Goal: Task Accomplishment & Management: Use online tool/utility

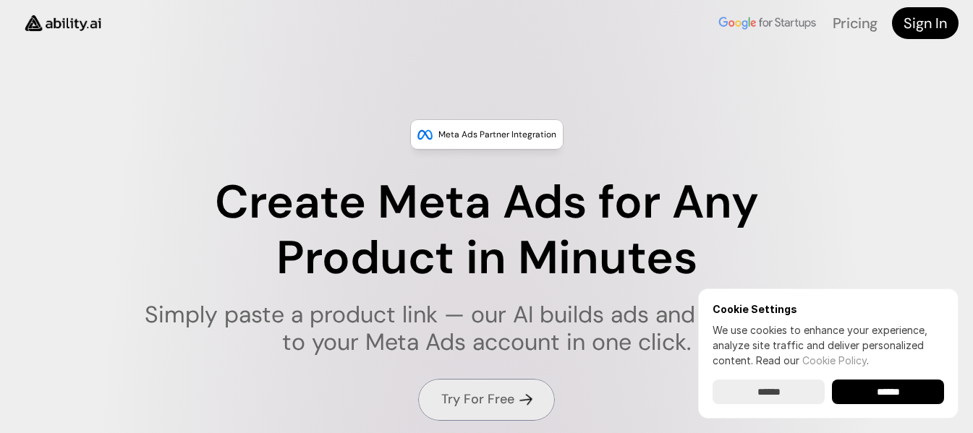
click at [496, 392] on h4 "Try For Free" at bounding box center [477, 400] width 73 height 18
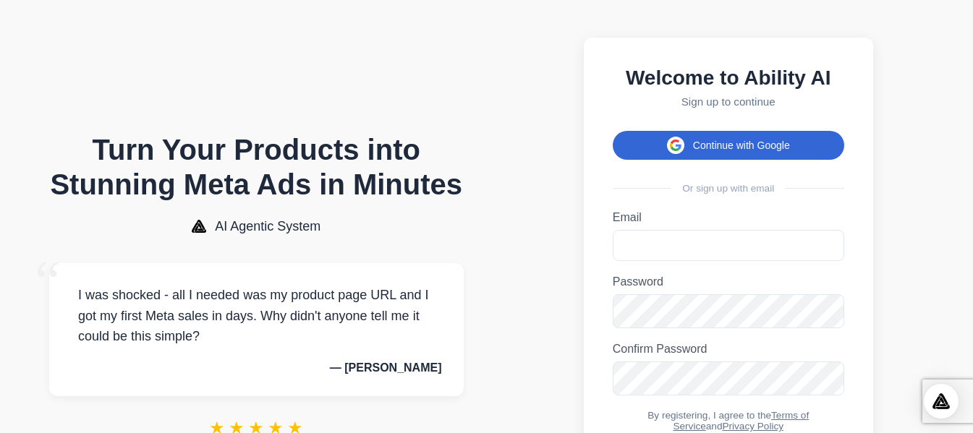
click at [700, 153] on button "Continue with Google" at bounding box center [729, 145] width 232 height 29
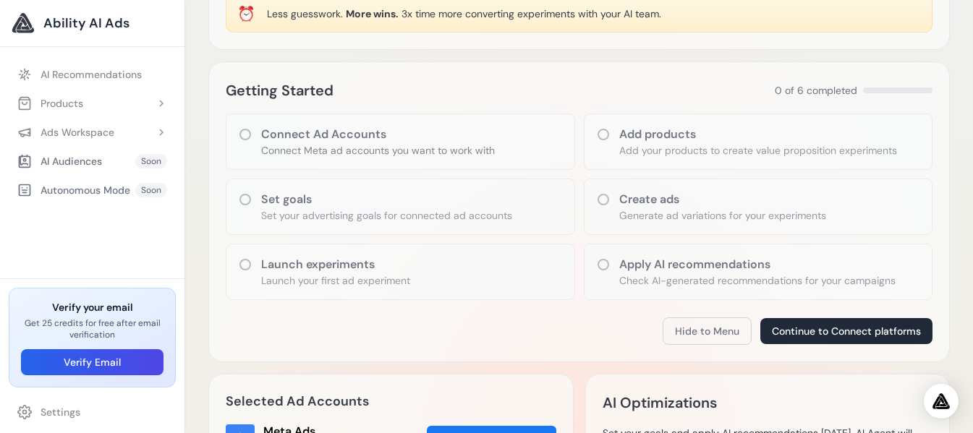
scroll to position [145, 0]
click at [343, 264] on h3 "Launch experiments" at bounding box center [335, 263] width 149 height 17
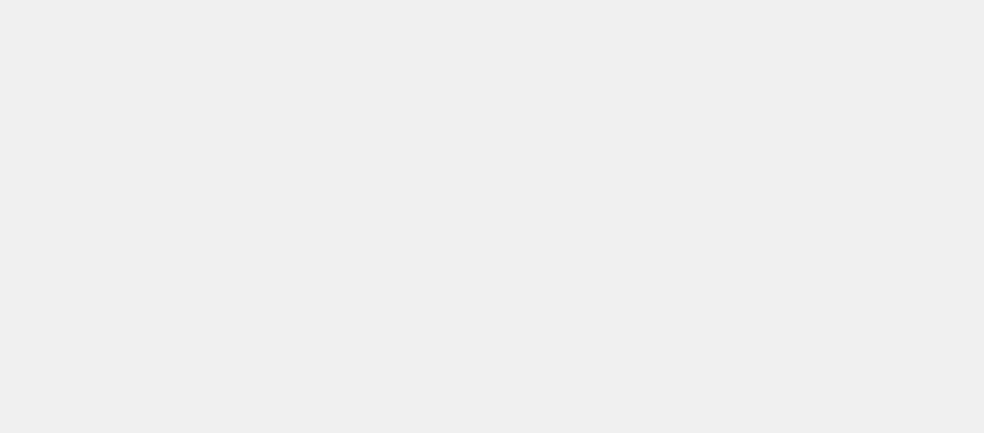
click at [244, 266] on body at bounding box center [492, 216] width 984 height 433
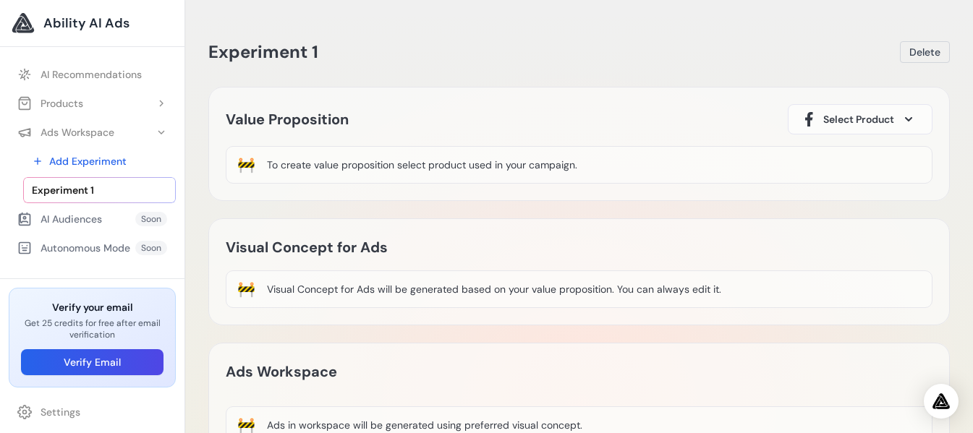
click at [648, 40] on div "No Facebook ad account ID available. Please connect to Facebook first or select…" at bounding box center [487, 26] width 362 height 53
click at [92, 103] on button "Products" at bounding box center [92, 103] width 167 height 26
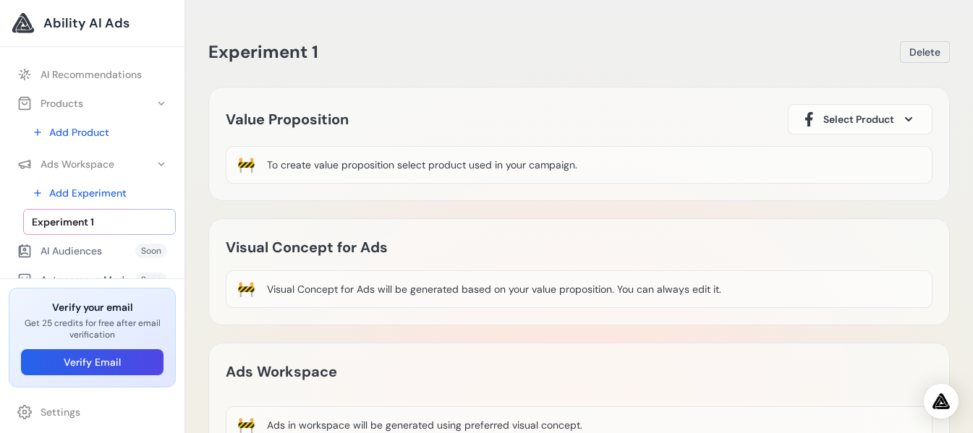
scroll to position [38, 0]
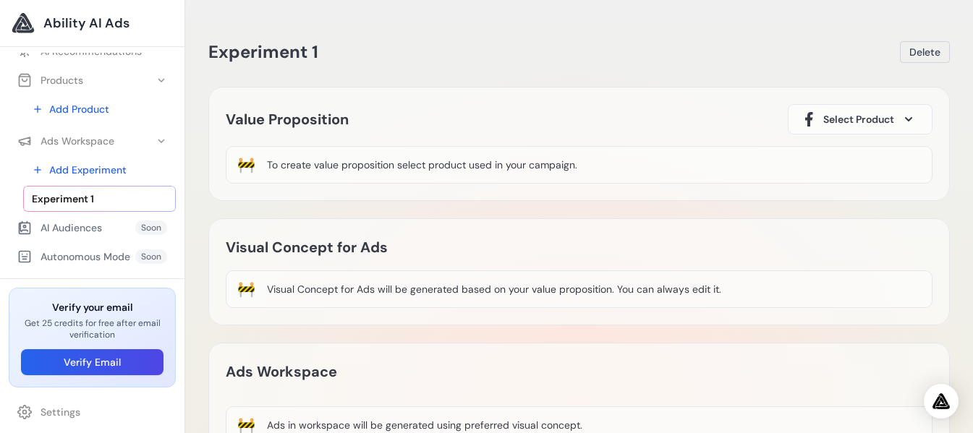
click at [98, 258] on div "Autonomous Mode" at bounding box center [73, 257] width 113 height 14
